Goal: Task Accomplishment & Management: Use online tool/utility

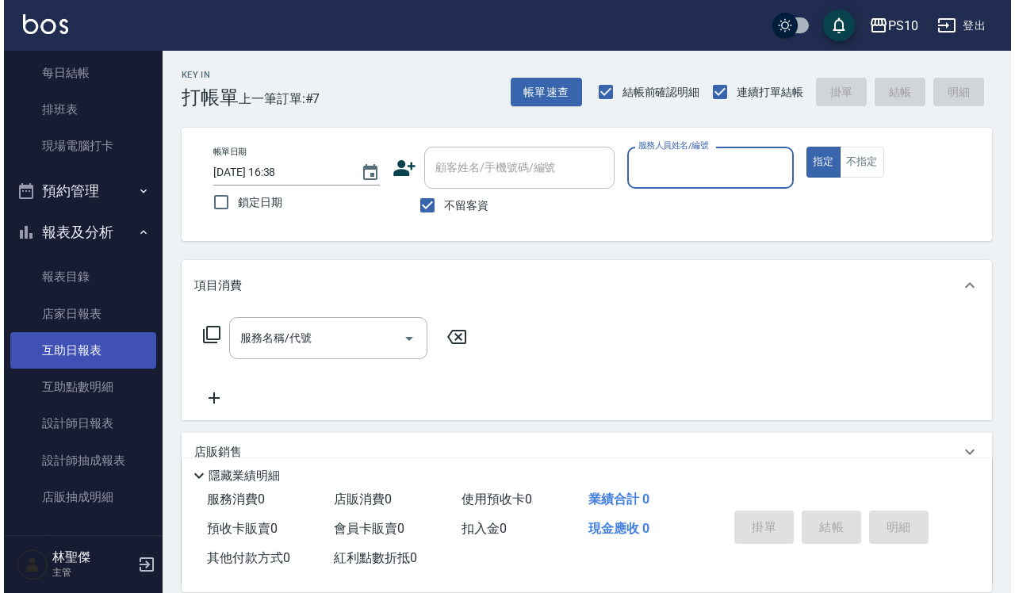
scroll to position [198, 0]
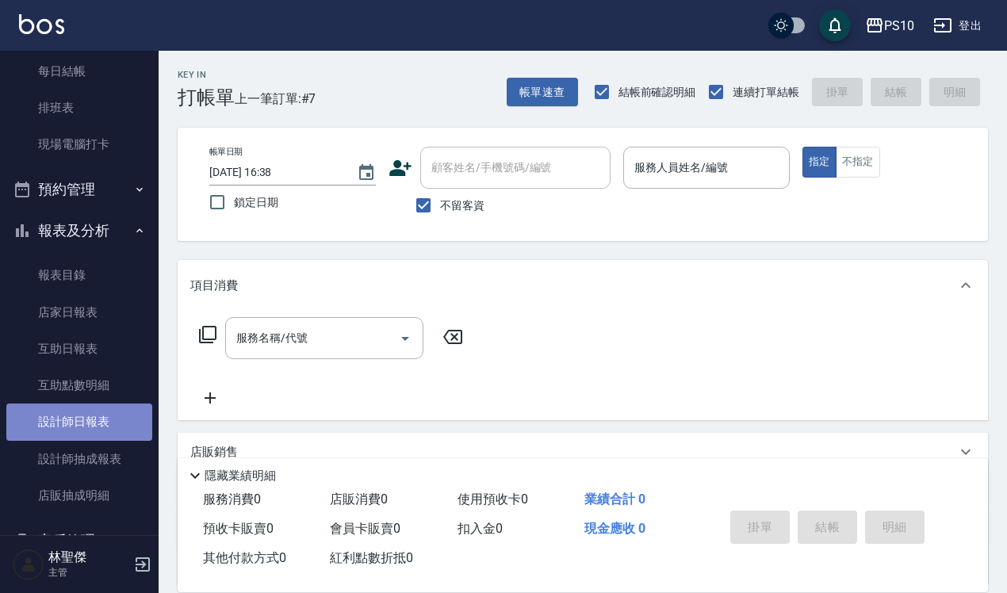
click at [105, 413] on link "設計師日報表" at bounding box center [79, 422] width 146 height 36
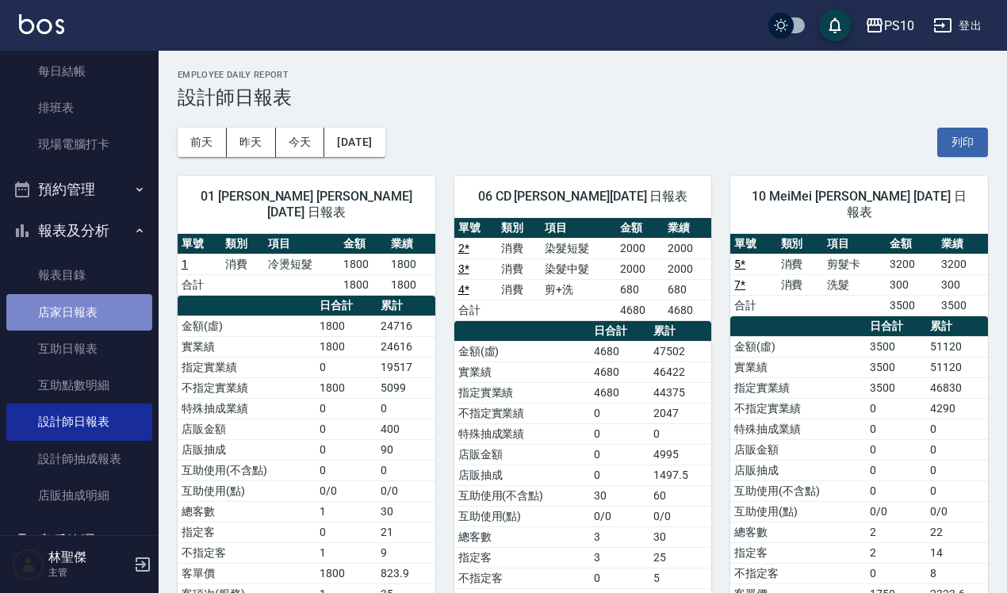
click at [89, 296] on link "店家日報表" at bounding box center [79, 312] width 146 height 36
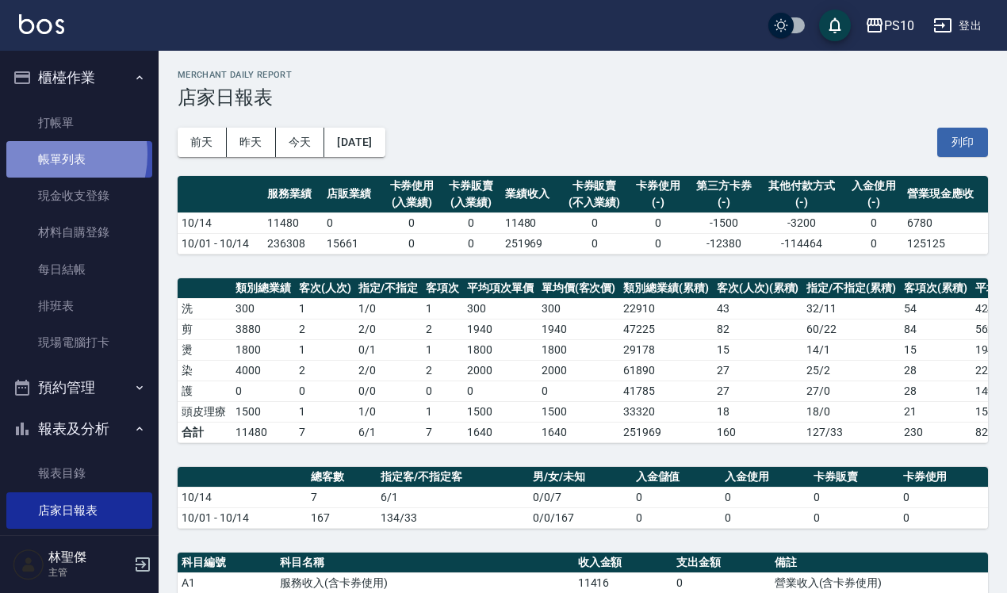
click at [42, 155] on link "帳單列表" at bounding box center [79, 159] width 146 height 36
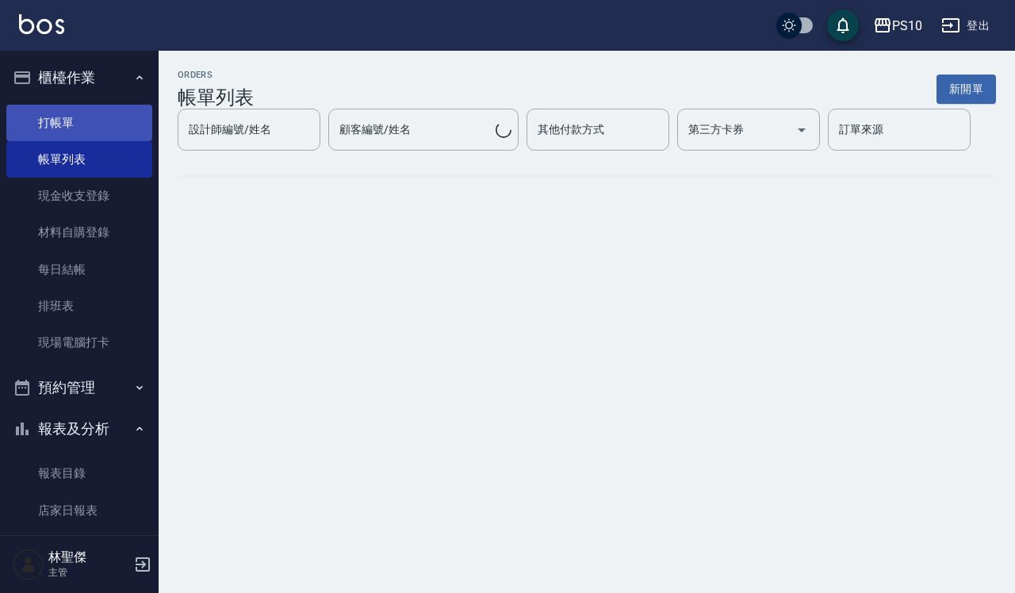
click at [64, 119] on link "打帳單" at bounding box center [79, 123] width 146 height 36
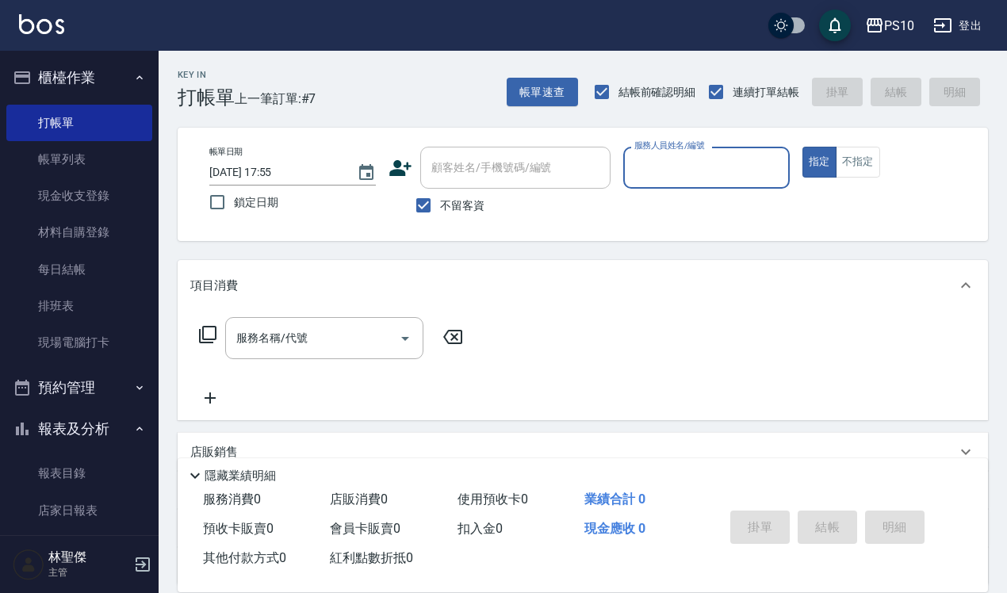
click at [959, 206] on div "帳單日期 [DATE] 17:55 鎖定日期 顧客姓名/手機號碼/編號 顧客姓名/手機號碼/編號 不留客資 服務人員姓名/編號 服務人員姓名/編號 指定 不指定" at bounding box center [583, 184] width 772 height 75
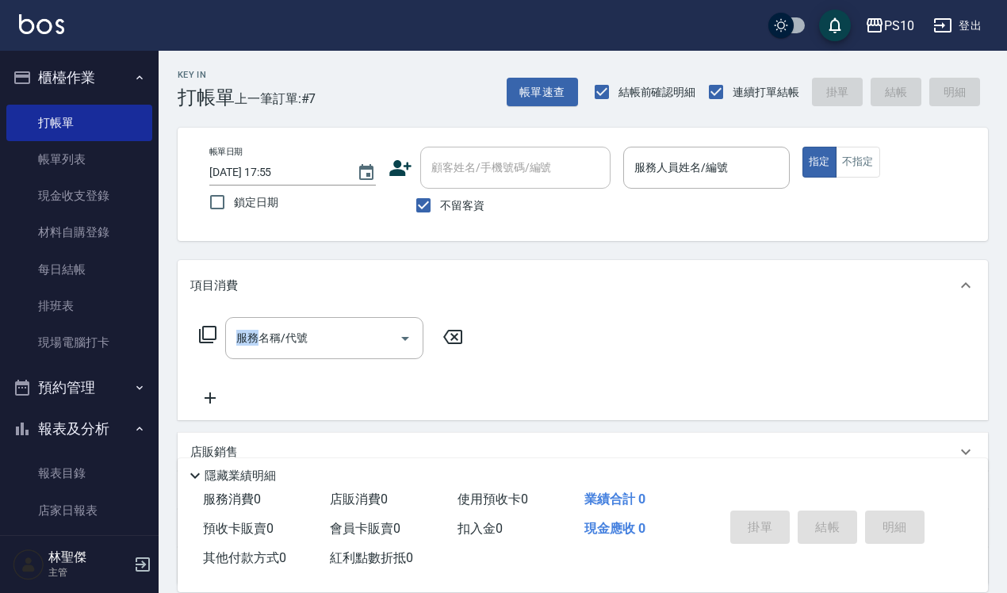
click at [959, 206] on div "帳單日期 [DATE] 17:55 鎖定日期 顧客姓名/手機號碼/編號 顧客姓名/手機號碼/編號 不留客資 服務人員姓名/編號 服務人員姓名/編號 指定 不指定" at bounding box center [583, 184] width 772 height 75
